Goal: Information Seeking & Learning: Understand process/instructions

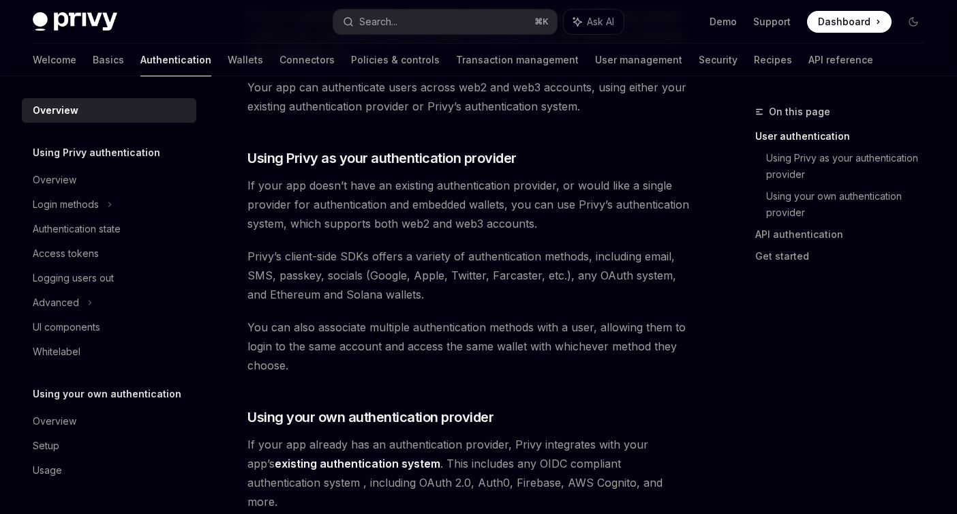
scroll to position [411, 0]
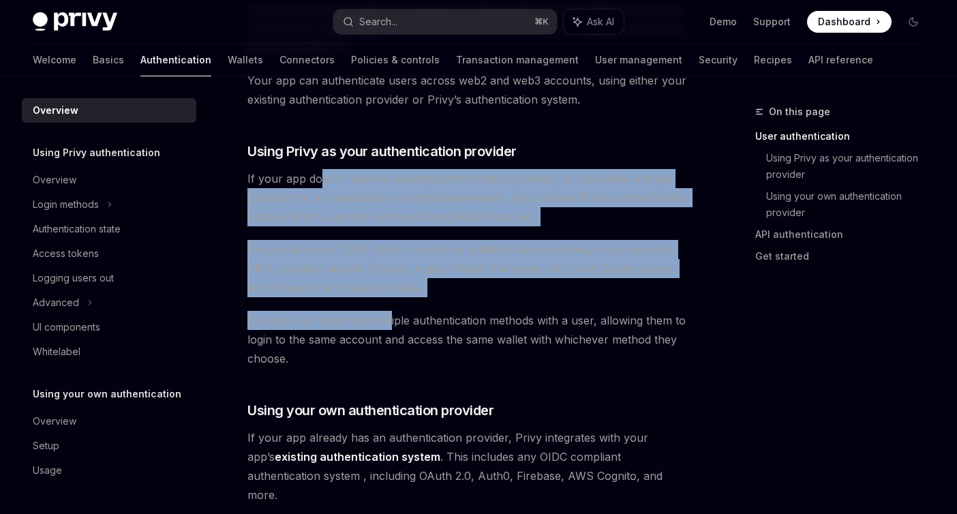
drag, startPoint x: 317, startPoint y: 174, endPoint x: 390, endPoint y: 324, distance: 166.4
click at [390, 325] on div "Privy’s wallet system supports granular controls on who can access wallets and …" at bounding box center [469, 437] width 445 height 1395
click at [390, 324] on span "You can also associate multiple authentication methods with a user, allowing th…" at bounding box center [469, 339] width 445 height 57
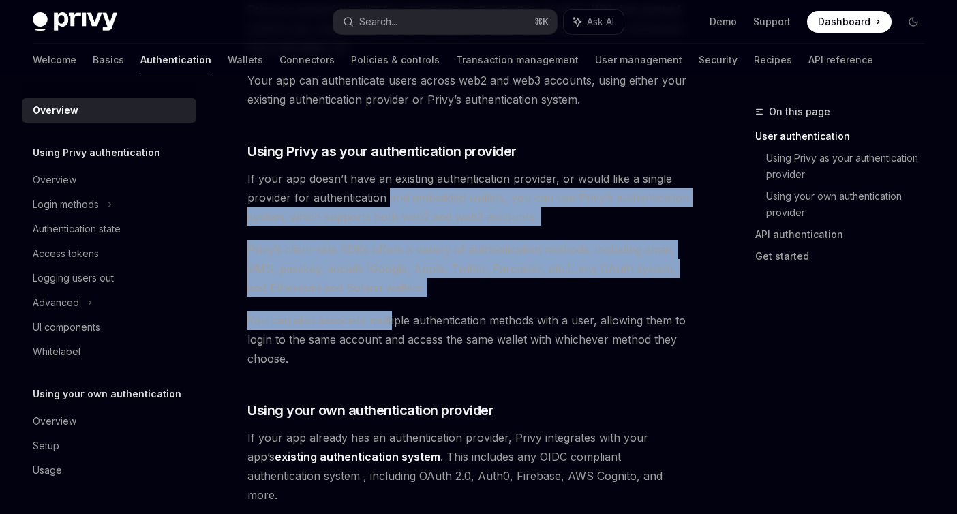
drag, startPoint x: 390, startPoint y: 324, endPoint x: 386, endPoint y: 192, distance: 132.2
click at [386, 191] on div "Privy’s wallet system supports granular controls on who can access wallets and …" at bounding box center [469, 437] width 445 height 1395
click at [386, 192] on span "If your app doesn’t have an existing authentication provider, or would like a s…" at bounding box center [469, 197] width 445 height 57
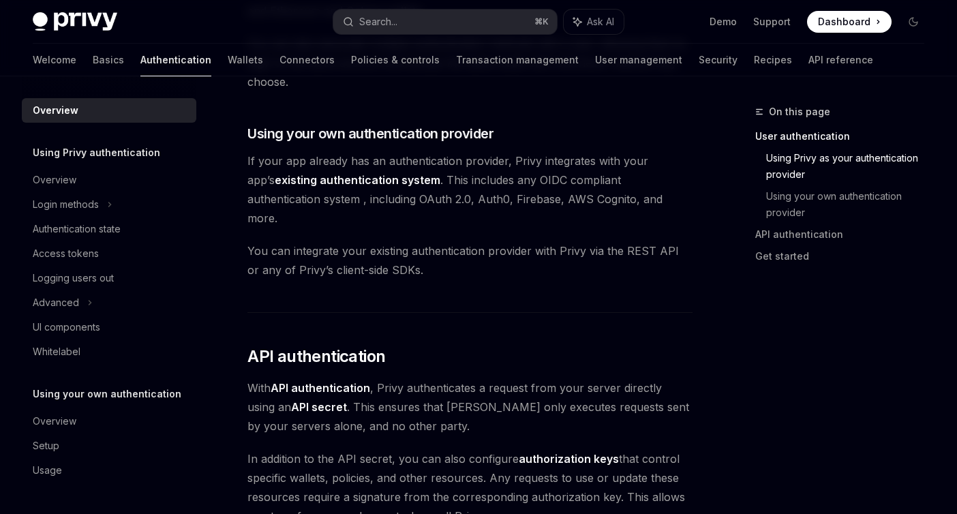
scroll to position [690, 0]
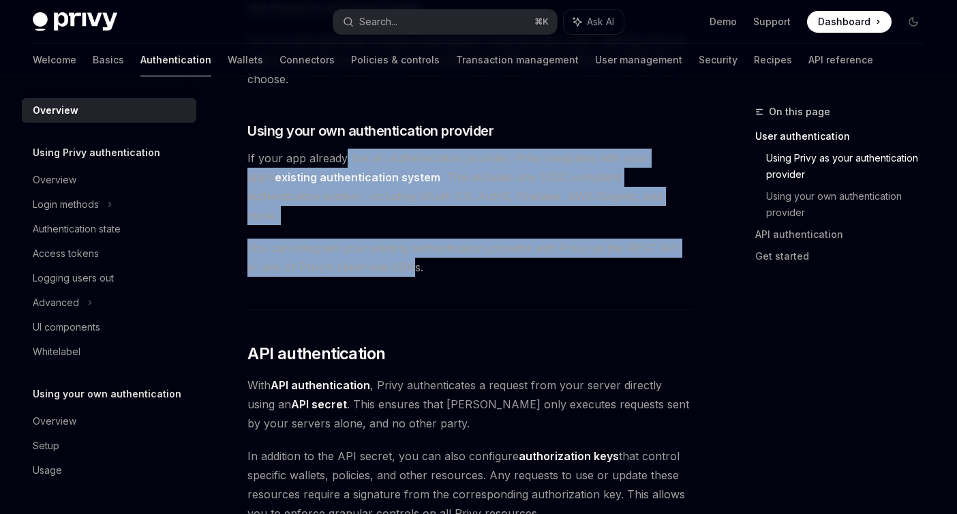
drag, startPoint x: 343, startPoint y: 159, endPoint x: 400, endPoint y: 251, distance: 108.3
click at [400, 252] on div "Privy’s wallet system supports granular controls on who can access wallets and …" at bounding box center [469, 158] width 445 height 1395
click at [400, 251] on span "You can integrate your existing authentication provider with Privy via the REST…" at bounding box center [469, 257] width 445 height 38
drag, startPoint x: 414, startPoint y: 246, endPoint x: 279, endPoint y: 149, distance: 166.4
click at [279, 149] on div "Privy’s wallet system supports granular controls on who can access wallets and …" at bounding box center [469, 158] width 445 height 1395
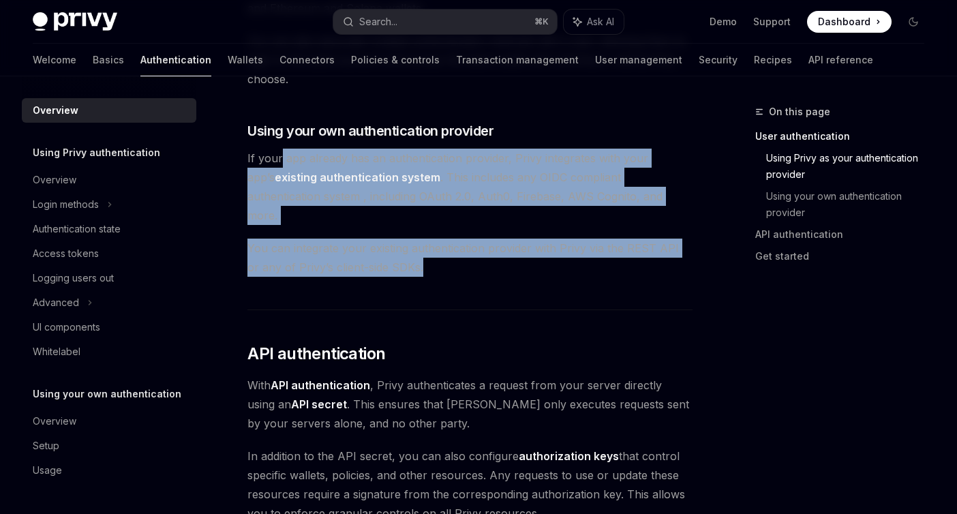
click at [279, 149] on span "If your app already has an authentication provider, Privy integrates with your …" at bounding box center [469, 187] width 445 height 76
drag, startPoint x: 279, startPoint y: 149, endPoint x: 454, endPoint y: 283, distance: 221.6
click at [455, 283] on div "Privy’s wallet system supports granular controls on who can access wallets and …" at bounding box center [469, 158] width 445 height 1395
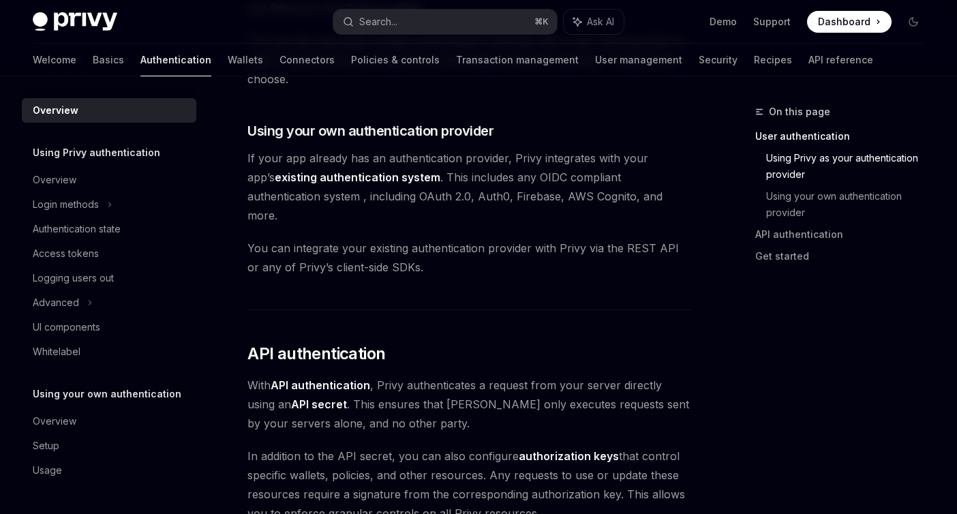
click at [454, 283] on div "Privy’s wallet system supports granular controls on who can access wallets and …" at bounding box center [469, 158] width 445 height 1395
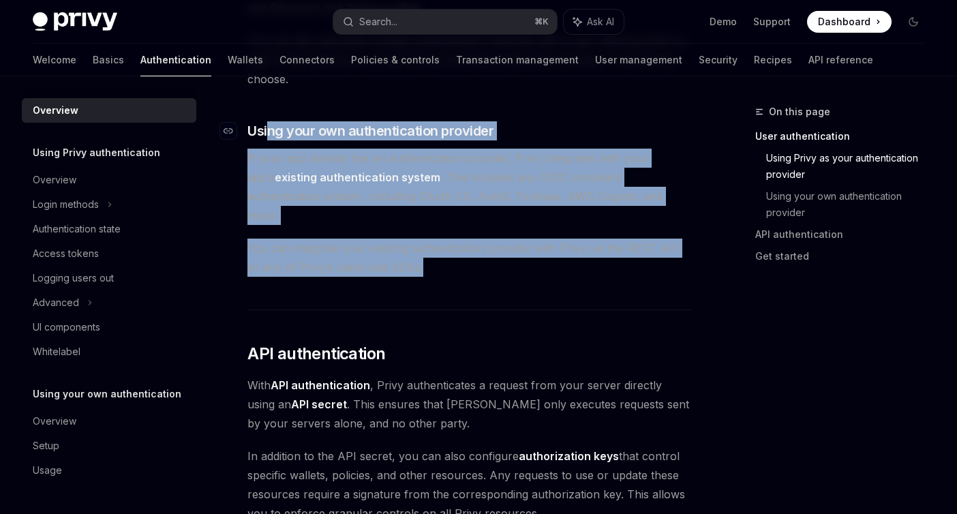
drag, startPoint x: 458, startPoint y: 282, endPoint x: 268, endPoint y: 140, distance: 237.5
click at [268, 140] on div "Privy’s wallet system supports granular controls on who can access wallets and …" at bounding box center [469, 158] width 445 height 1395
click at [268, 140] on span "Using your own authentication provider" at bounding box center [370, 130] width 246 height 19
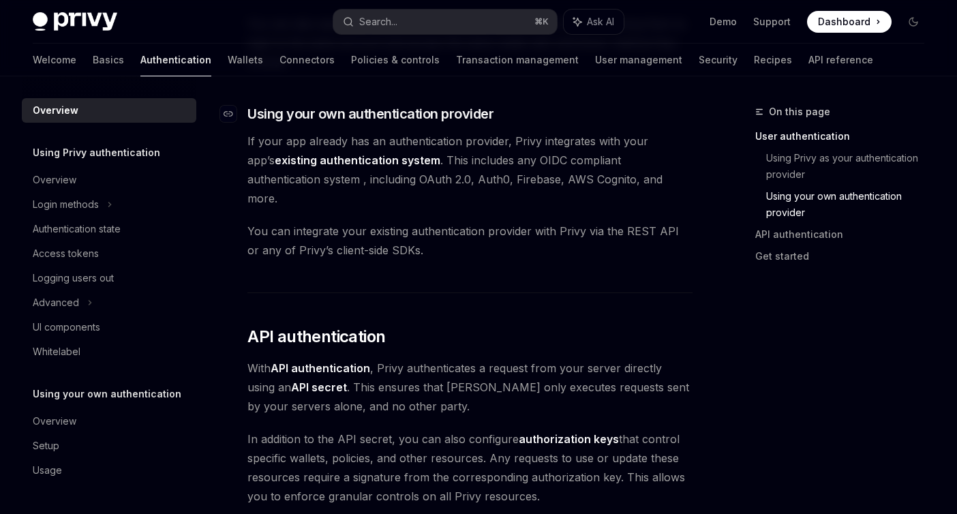
scroll to position [708, 0]
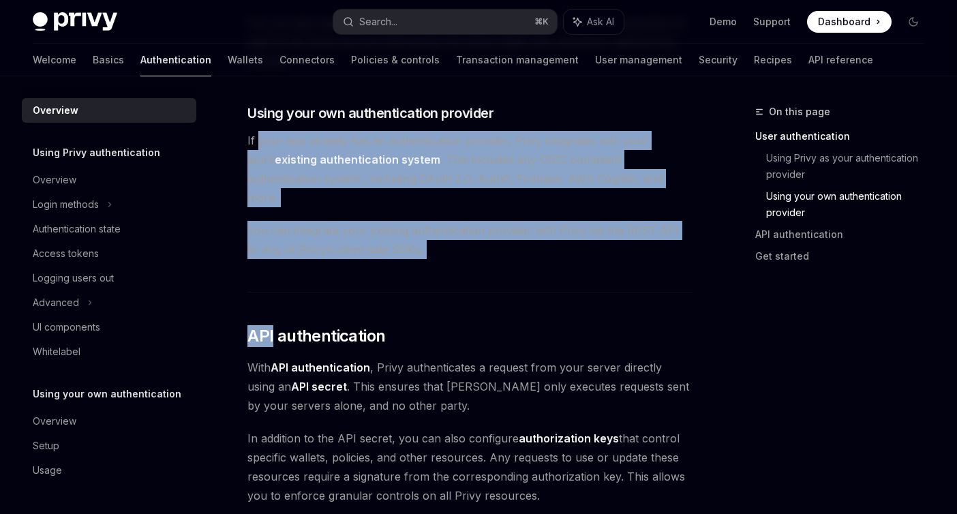
drag, startPoint x: 268, startPoint y: 140, endPoint x: 477, endPoint y: 300, distance: 263.8
click at [477, 300] on div "Privy’s wallet system supports granular controls on who can access wallets and …" at bounding box center [469, 140] width 445 height 1395
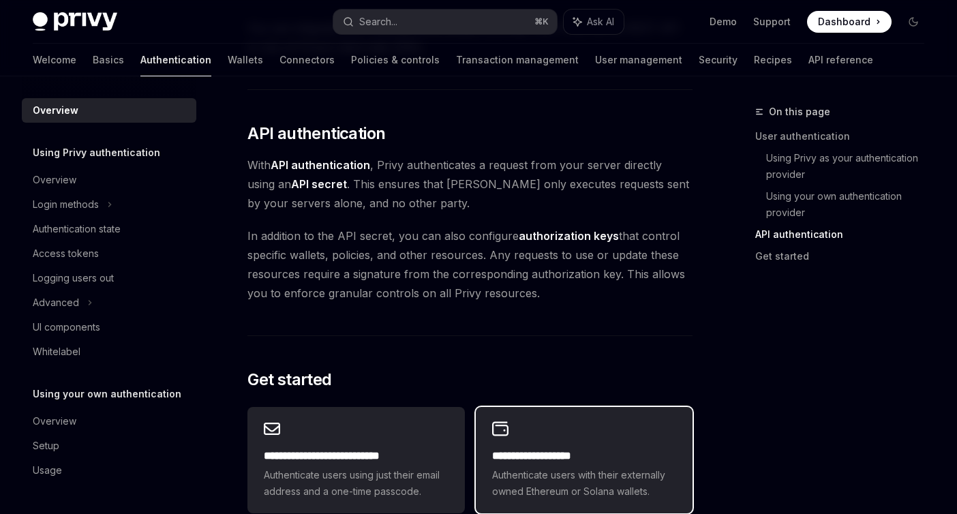
scroll to position [882, 0]
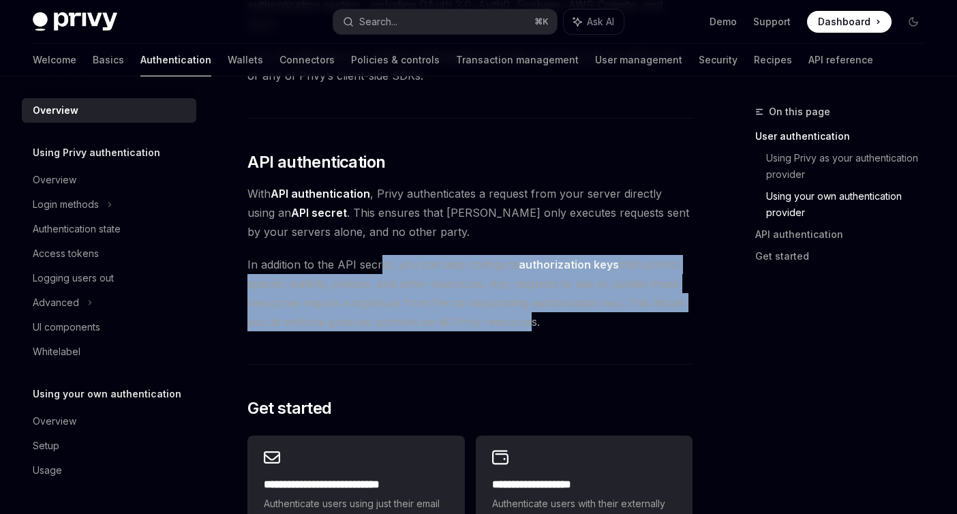
drag, startPoint x: 516, startPoint y: 299, endPoint x: 380, endPoint y: 253, distance: 143.7
click at [380, 255] on span "In addition to the API secret, you can also configure authorization keys that c…" at bounding box center [469, 293] width 445 height 76
